Goal: Task Accomplishment & Management: Manage account settings

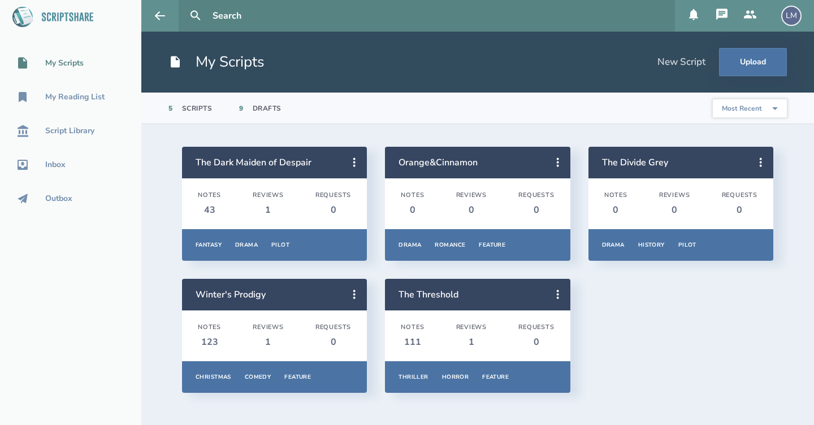
click at [790, 17] on div "LM" at bounding box center [791, 16] width 20 height 20
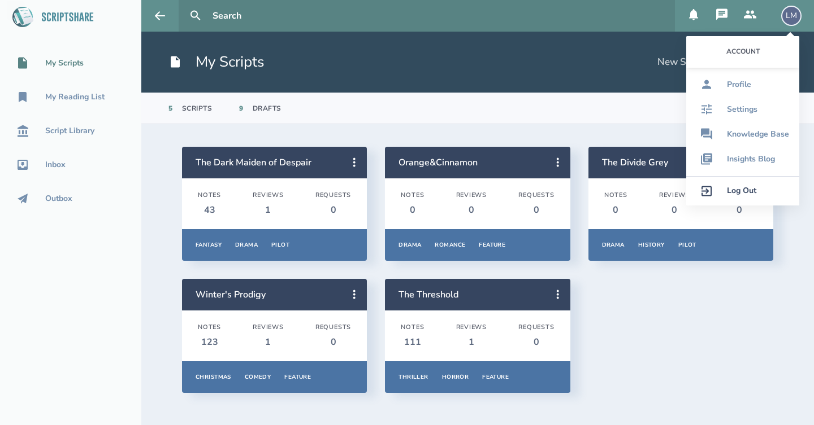
click at [757, 189] on link "Log Out" at bounding box center [742, 190] width 113 height 29
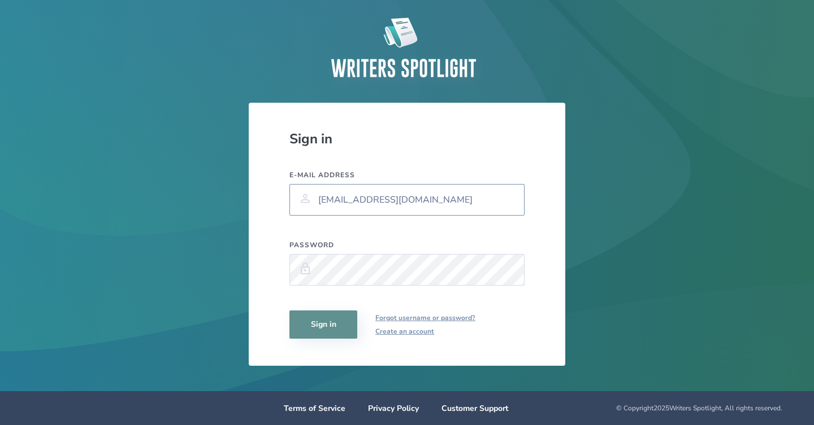
type input "[EMAIL_ADDRESS][DOMAIN_NAME]"
click at [340, 332] on button "Sign in" at bounding box center [323, 325] width 68 height 28
